Goal: Task Accomplishment & Management: Use online tool/utility

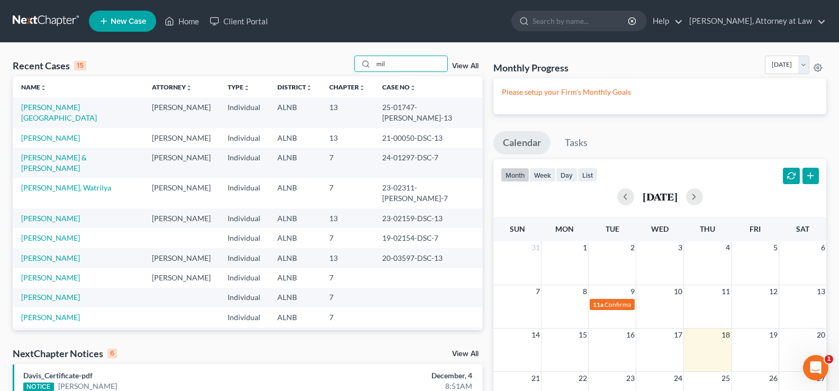
drag, startPoint x: 398, startPoint y: 63, endPoint x: 303, endPoint y: 60, distance: 95.3
click at [317, 61] on div "Recent Cases 15 mil View All" at bounding box center [248, 66] width 470 height 21
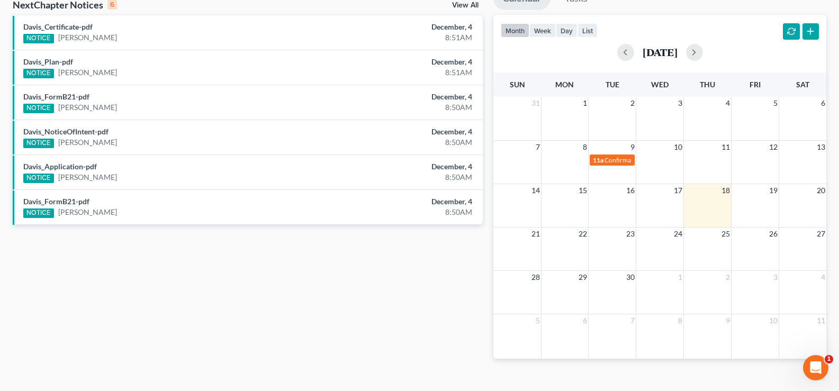
scroll to position [159, 0]
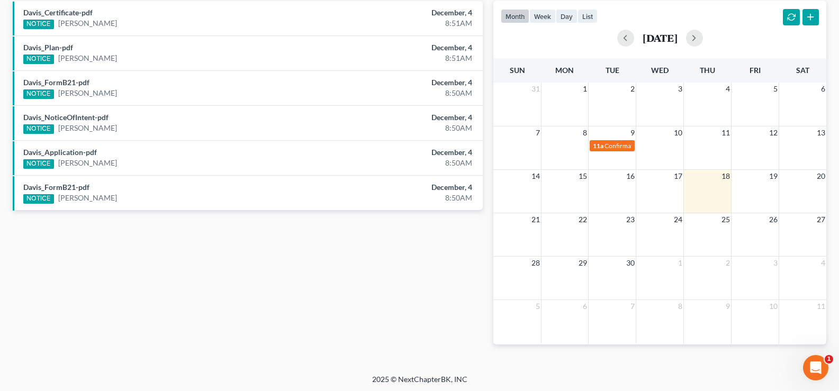
drag, startPoint x: 414, startPoint y: 283, endPoint x: 585, endPoint y: 93, distance: 255.5
click at [414, 280] on div "Recent Cases 1 myles View All Name unfold_more expand_more expand_less Attorney…" at bounding box center [247, 129] width 480 height 465
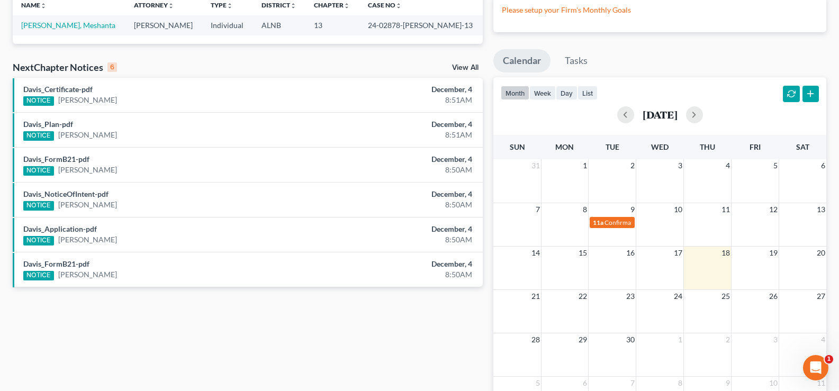
scroll to position [0, 0]
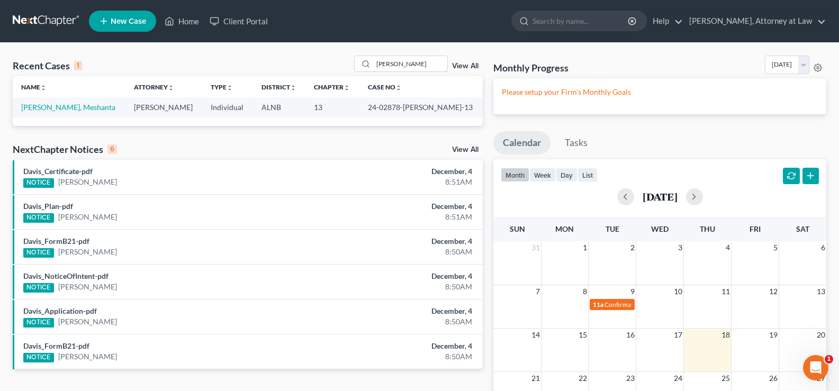
drag, startPoint x: 376, startPoint y: 60, endPoint x: 234, endPoint y: 4, distance: 152.7
click at [234, 4] on div "Home New Case Client Portal Daisy M. Holder, Attorney at Law holderesq_jh@bells…" at bounding box center [419, 276] width 839 height 552
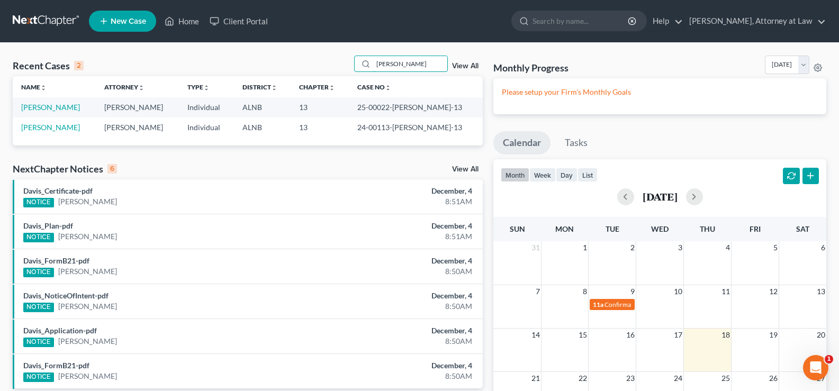
type input "simmons"
click at [59, 109] on link "[PERSON_NAME]" at bounding box center [50, 107] width 59 height 9
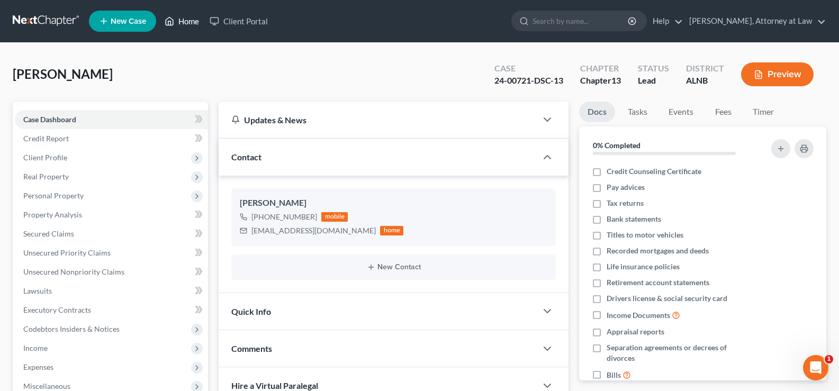
click at [193, 23] on link "Home" at bounding box center [181, 21] width 45 height 19
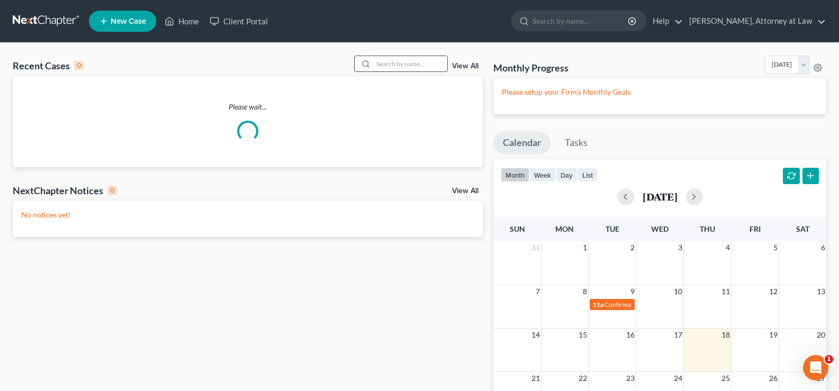
click at [384, 67] on input "search" at bounding box center [410, 63] width 74 height 15
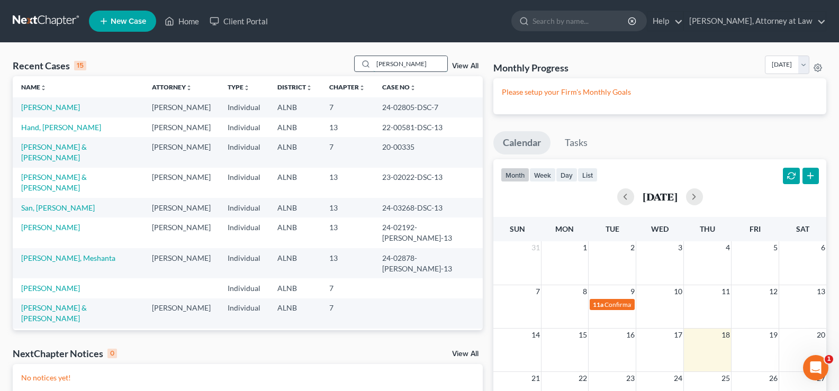
type input "myles"
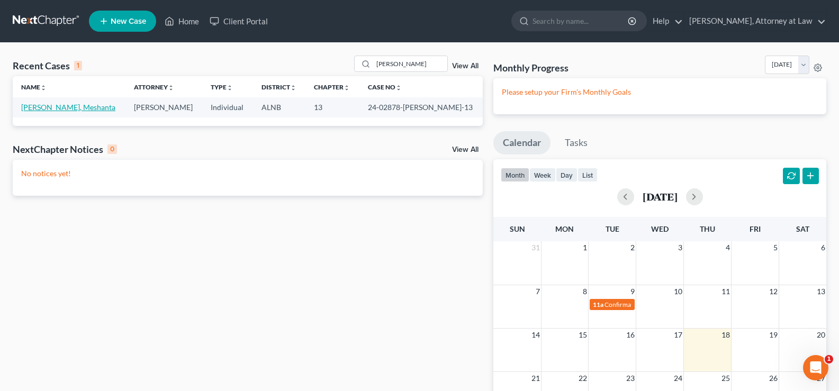
click at [55, 106] on link "[PERSON_NAME], Meshanta" at bounding box center [68, 107] width 94 height 9
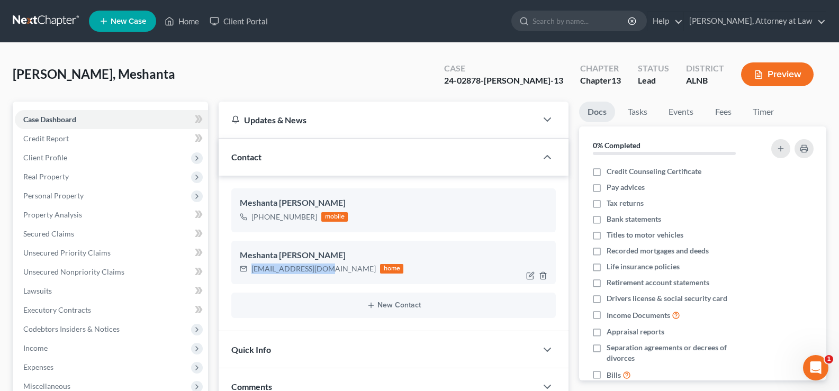
drag, startPoint x: 330, startPoint y: 270, endPoint x: 260, endPoint y: 268, distance: 70.4
click at [250, 270] on div "mmeshanta@yahoo.com home" at bounding box center [321, 269] width 163 height 14
copy div "mmeshanta@yahoo.com"
click at [196, 28] on link "Home" at bounding box center [181, 21] width 45 height 19
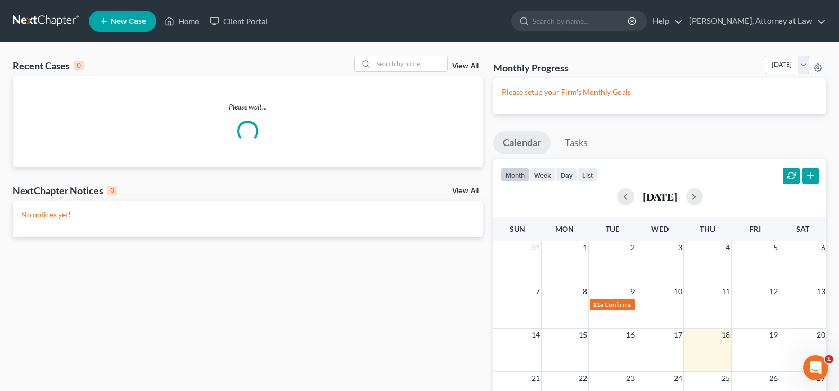
click at [386, 50] on div "Recent Cases 0 View All Please wait... NextChapter Notices 0 View All No notice…" at bounding box center [419, 288] width 839 height 490
drag, startPoint x: 384, startPoint y: 58, endPoint x: 383, endPoint y: 49, distance: 9.1
click at [386, 57] on input "search" at bounding box center [410, 63] width 74 height 15
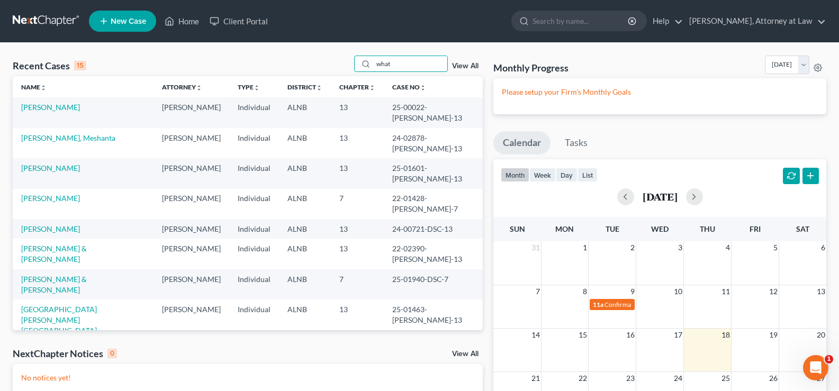
type input "what"
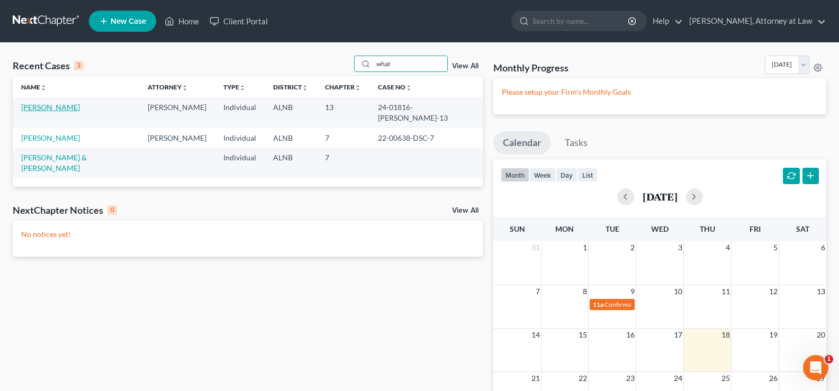
click at [26, 107] on link "[PERSON_NAME]" at bounding box center [50, 107] width 59 height 9
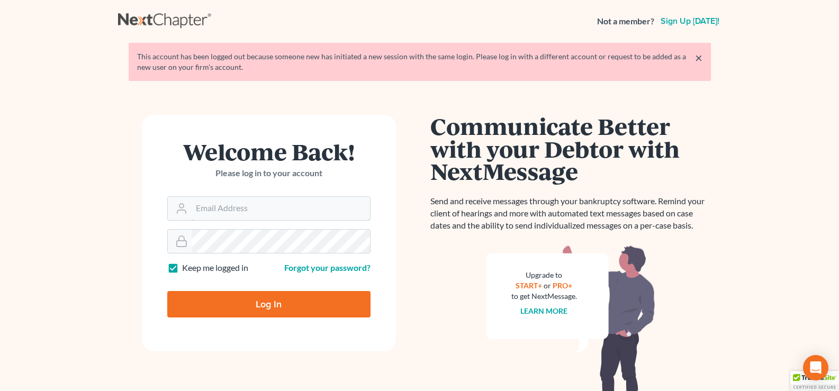
type input "[EMAIL_ADDRESS][DOMAIN_NAME]"
click at [251, 311] on input "Log In" at bounding box center [268, 304] width 203 height 26
type input "Thinking..."
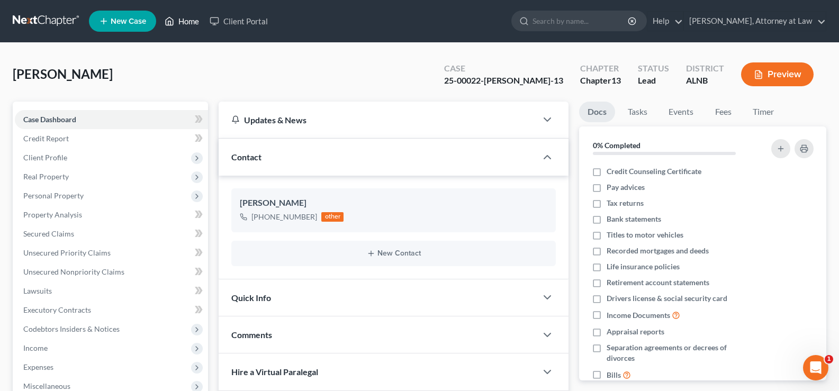
click at [192, 22] on link "Home" at bounding box center [181, 21] width 45 height 19
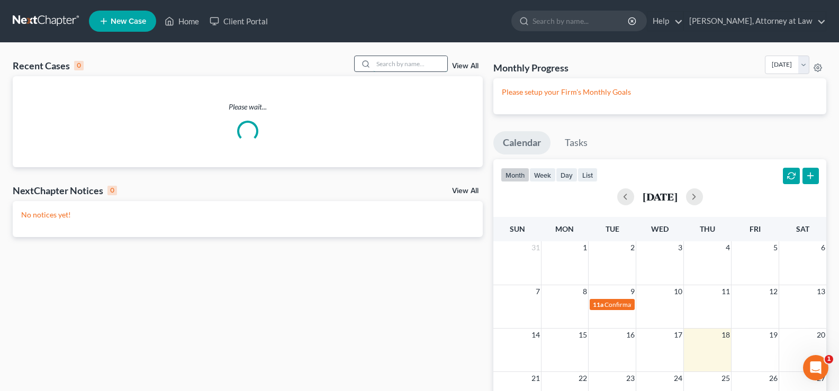
click at [414, 59] on input "search" at bounding box center [410, 63] width 74 height 15
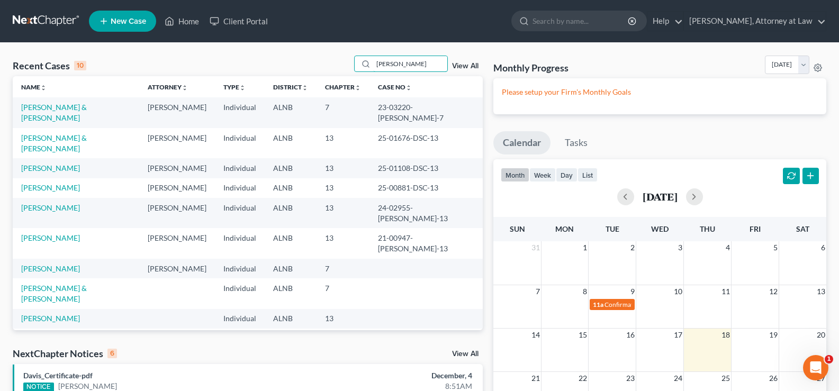
type input "[PERSON_NAME]"
drag, startPoint x: 50, startPoint y: 130, endPoint x: 216, endPoint y: 132, distance: 165.6
click at [50, 133] on link "[PERSON_NAME] & [PERSON_NAME]" at bounding box center [54, 143] width 66 height 20
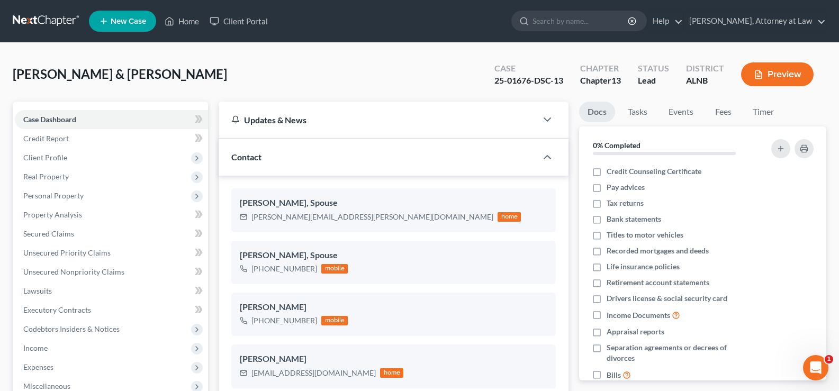
click at [767, 74] on button "Preview" at bounding box center [777, 74] width 72 height 24
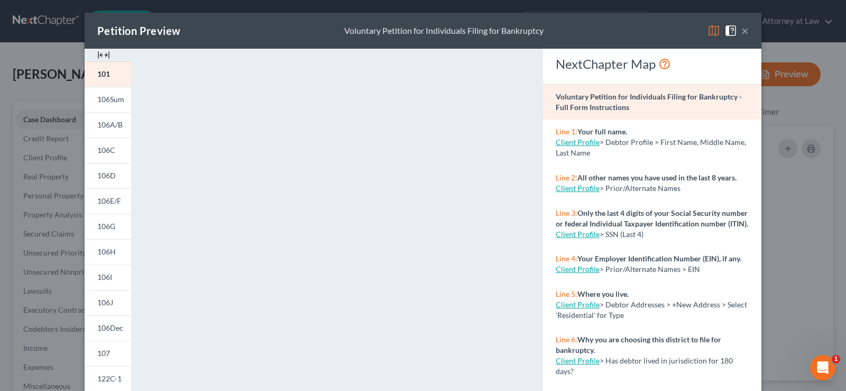
click at [708, 27] on img at bounding box center [714, 30] width 13 height 13
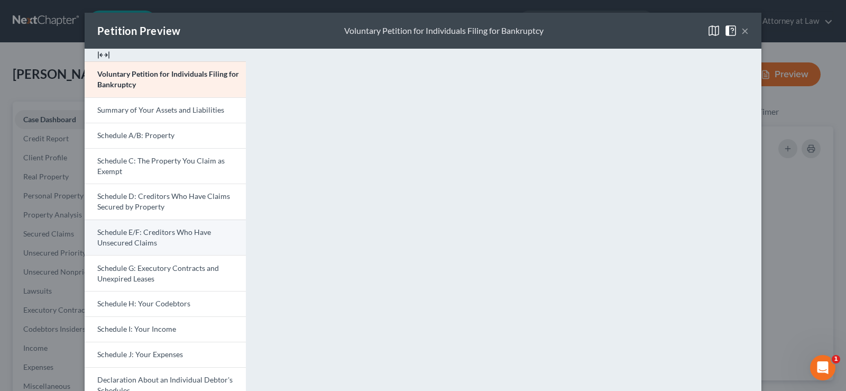
click at [152, 234] on span "Schedule E/F: Creditors Who Have Unsecured Claims" at bounding box center [154, 237] width 114 height 20
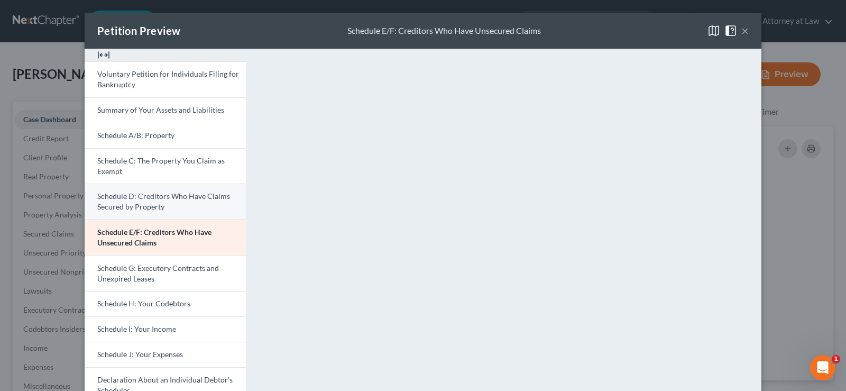
click at [153, 203] on span "Schedule D: Creditors Who Have Claims Secured by Property" at bounding box center [163, 202] width 133 height 20
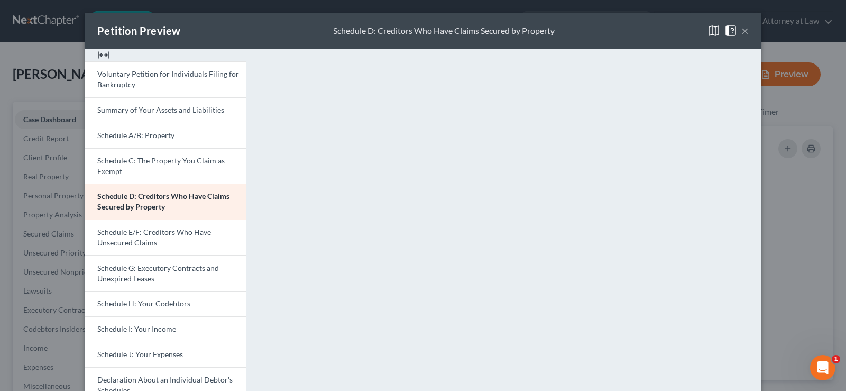
click at [742, 33] on button "×" at bounding box center [745, 30] width 7 height 13
